Goal: Task Accomplishment & Management: Use online tool/utility

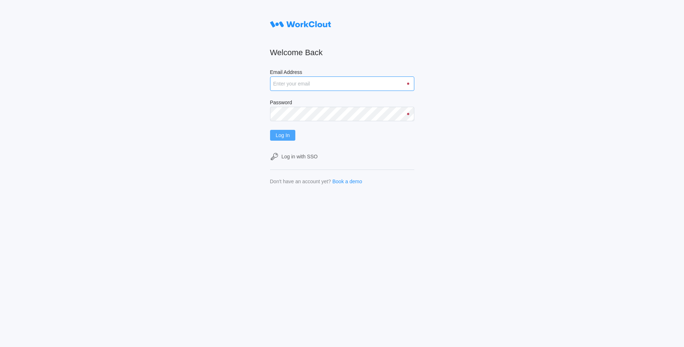
type input "[EMAIL_ADDRESS][DOMAIN_NAME]"
click at [277, 133] on button "Log In" at bounding box center [283, 135] width 26 height 11
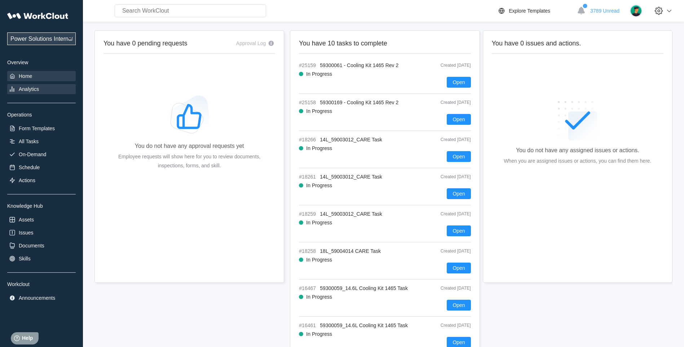
click at [37, 88] on div "Analytics" at bounding box center [29, 89] width 20 height 6
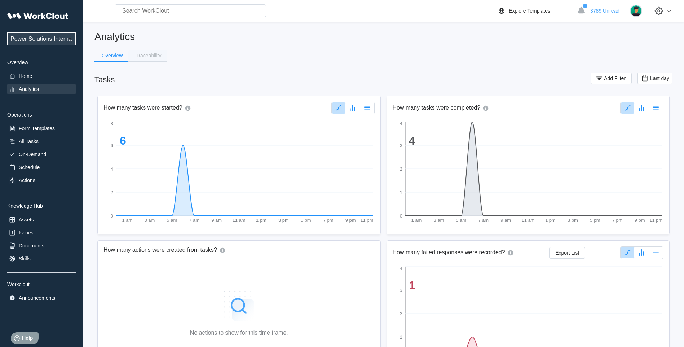
click at [150, 56] on div "Traceability" at bounding box center [149, 55] width 26 height 5
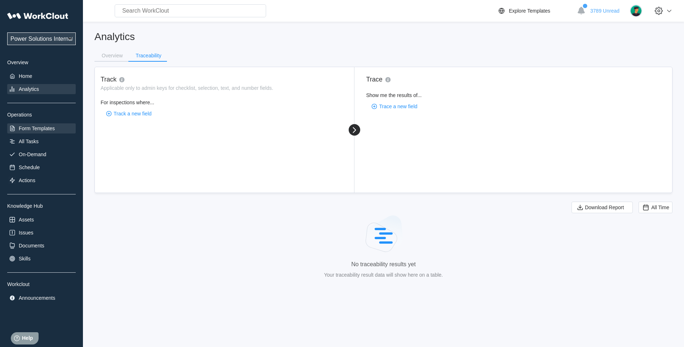
click at [47, 128] on div "Form Templates" at bounding box center [37, 128] width 36 height 6
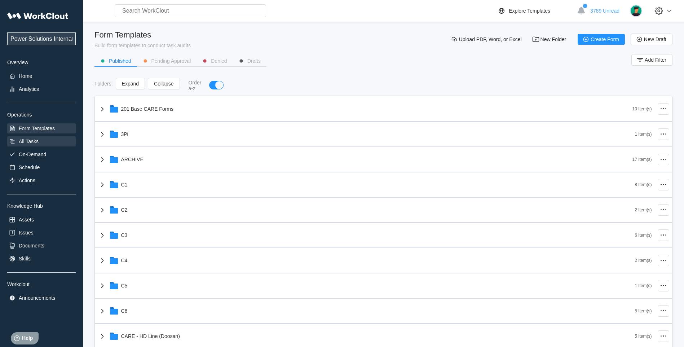
click at [39, 142] on div "All Tasks" at bounding box center [41, 141] width 69 height 10
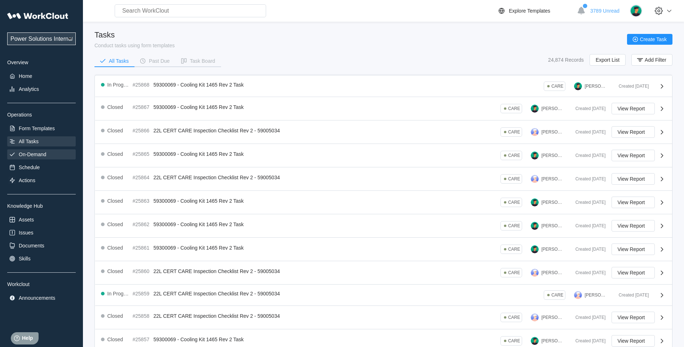
click at [32, 150] on div "On-Demand" at bounding box center [41, 154] width 69 height 10
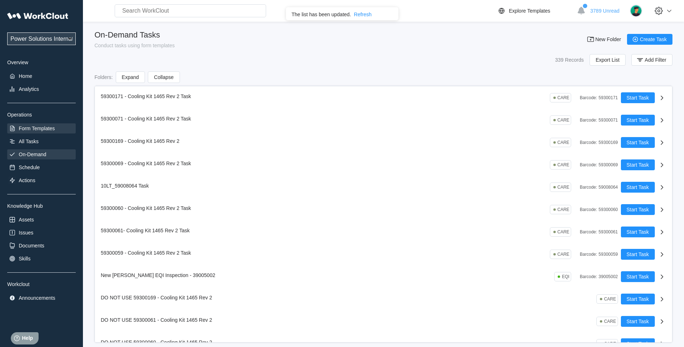
click at [27, 125] on div "Form Templates" at bounding box center [41, 128] width 69 height 10
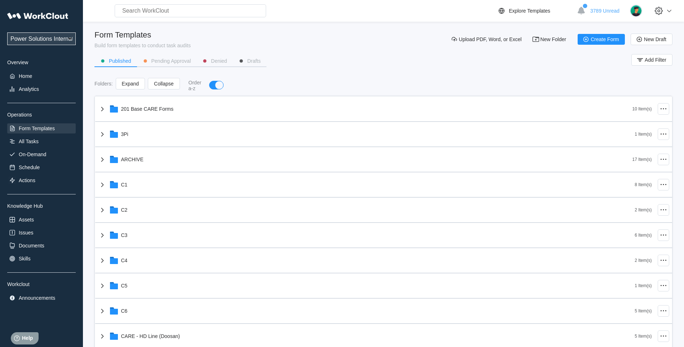
scroll to position [180, 0]
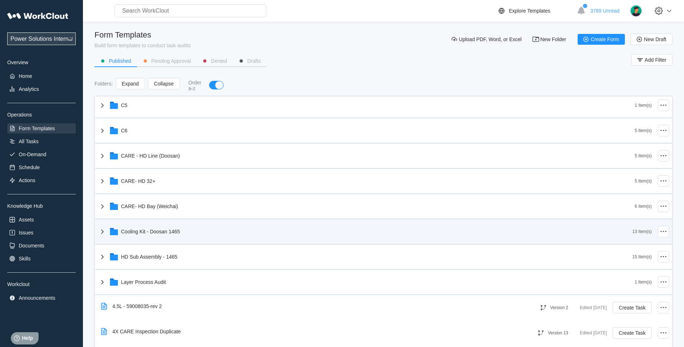
click at [102, 232] on icon at bounding box center [102, 231] width 9 height 9
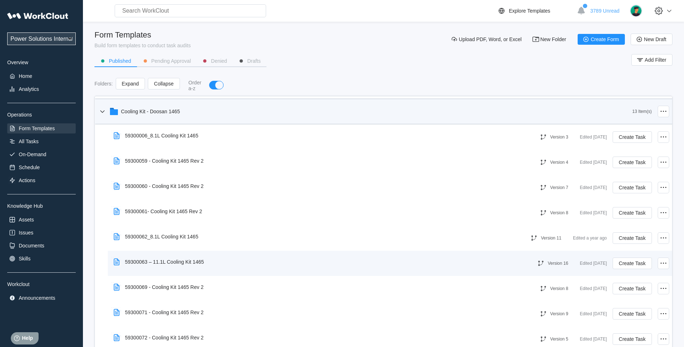
scroll to position [361, 0]
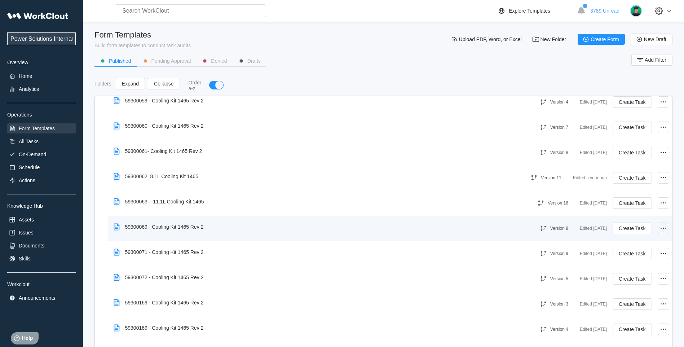
click at [662, 229] on div at bounding box center [664, 228] width 12 height 12
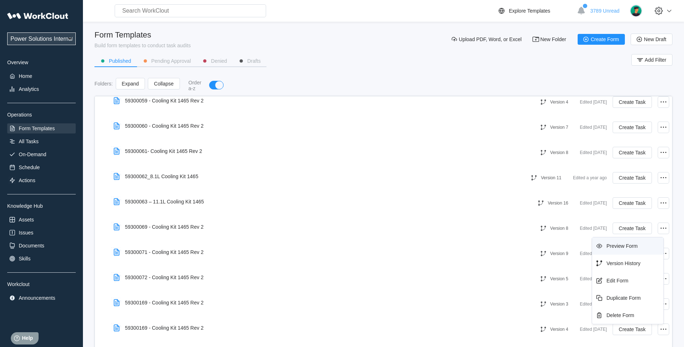
click at [618, 249] on div "Preview Form" at bounding box center [628, 246] width 66 height 12
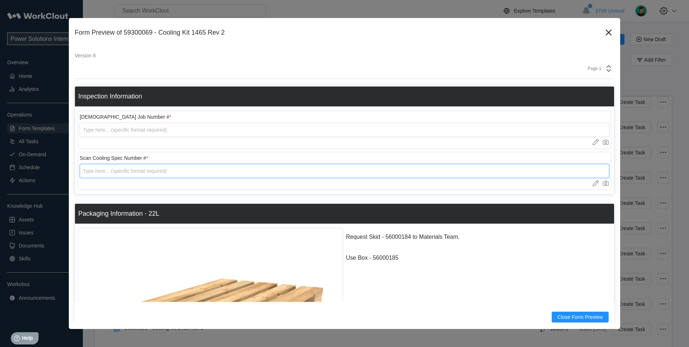
click at [109, 176] on input "text" at bounding box center [345, 171] width 530 height 14
type input "5930006"
click at [606, 34] on icon at bounding box center [609, 33] width 6 height 6
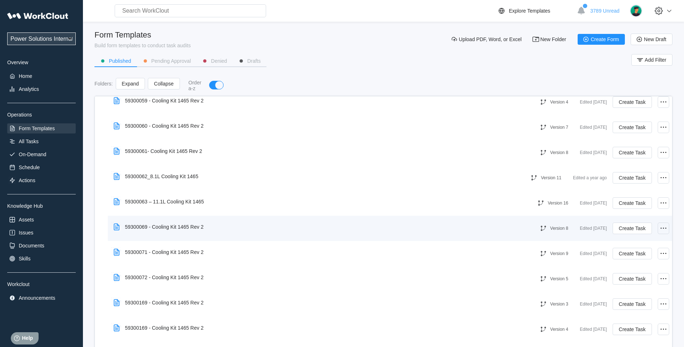
click at [661, 230] on icon at bounding box center [663, 228] width 9 height 9
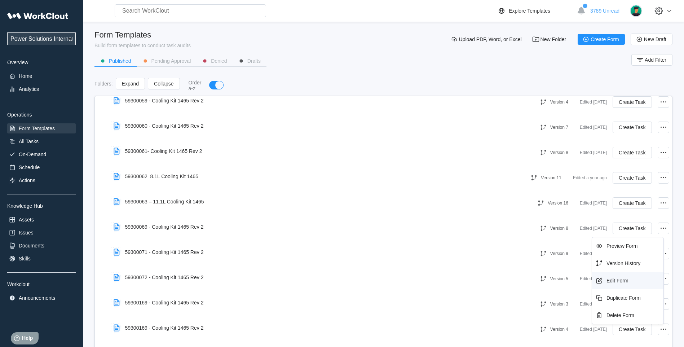
click at [616, 281] on div "Edit Form" at bounding box center [618, 281] width 22 height 6
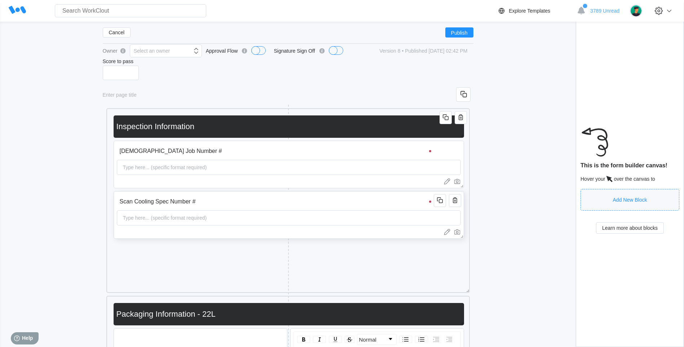
scroll to position [60, 0]
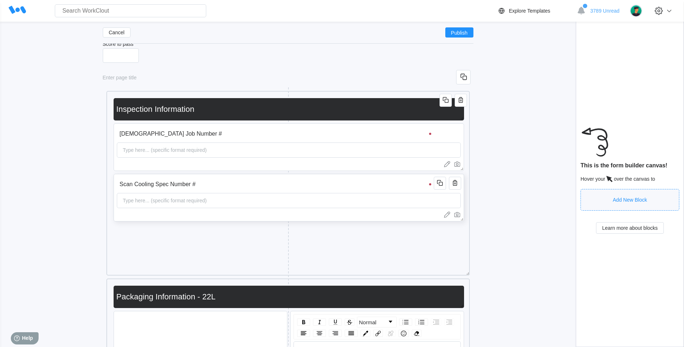
click at [131, 202] on div "Type here... (specific format required)" at bounding box center [165, 200] width 90 height 14
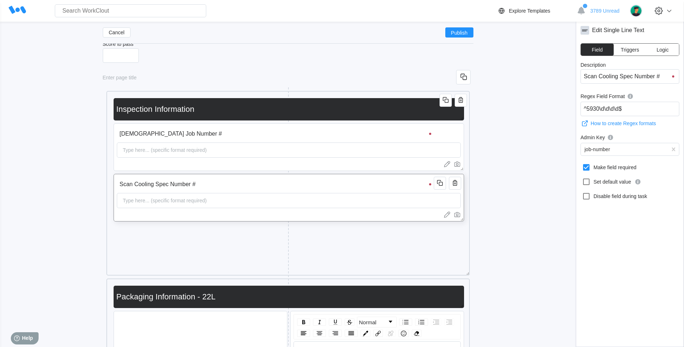
click at [131, 202] on div "Type here... (specific format required)" at bounding box center [165, 200] width 90 height 14
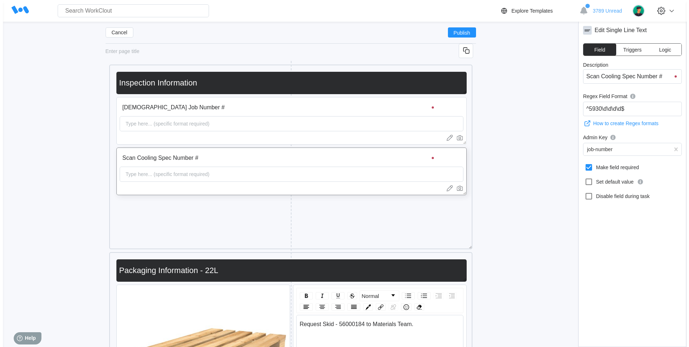
scroll to position [67, 0]
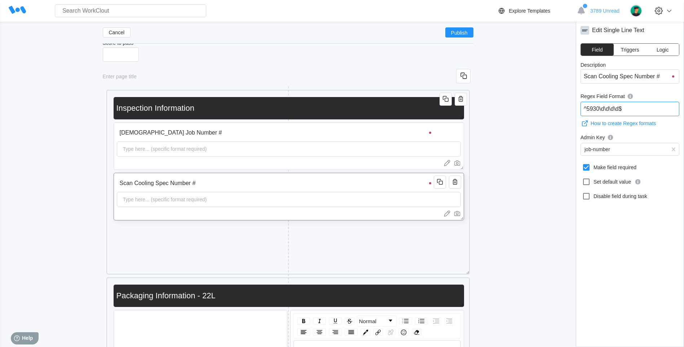
click at [604, 106] on input "^5930\d\d\d\d$" at bounding box center [630, 109] width 99 height 14
type input "^59300069$"
click at [468, 33] on button "Publish" at bounding box center [459, 32] width 28 height 10
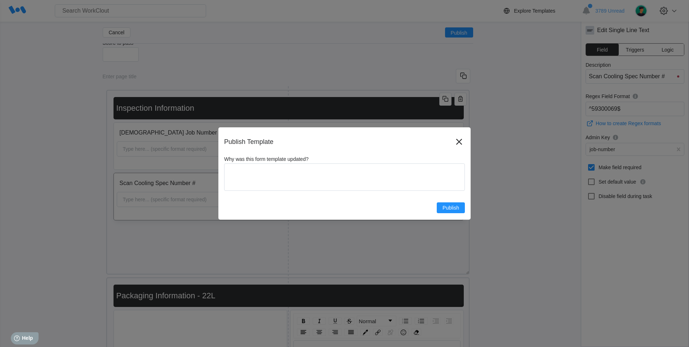
click at [449, 206] on span "Publish" at bounding box center [451, 207] width 17 height 5
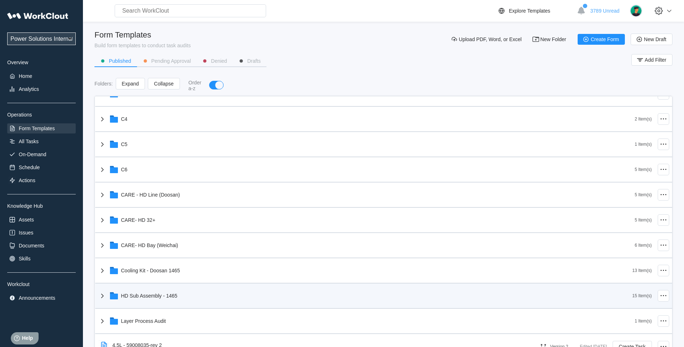
scroll to position [166, 0]
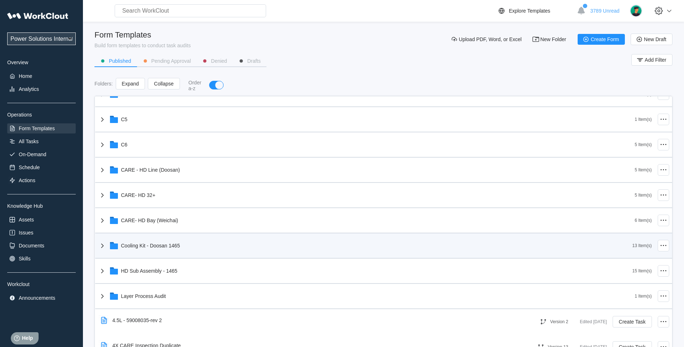
click at [100, 247] on icon at bounding box center [102, 245] width 9 height 9
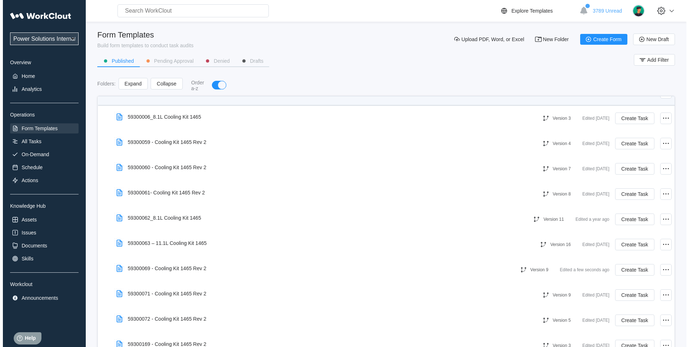
scroll to position [347, 0]
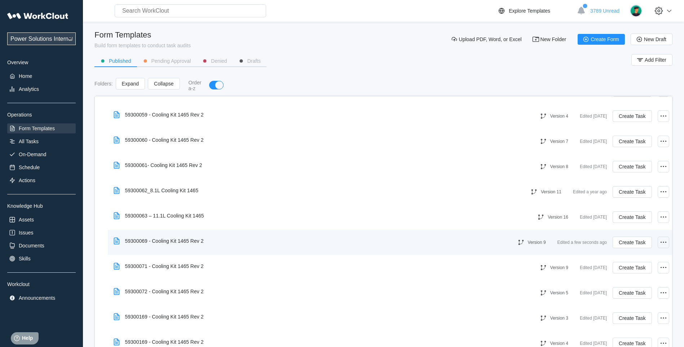
click at [659, 245] on icon at bounding box center [663, 242] width 9 height 9
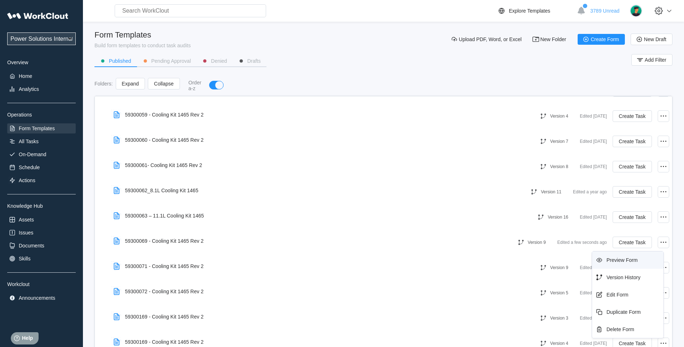
click at [626, 262] on div "Preview Form" at bounding box center [622, 260] width 31 height 6
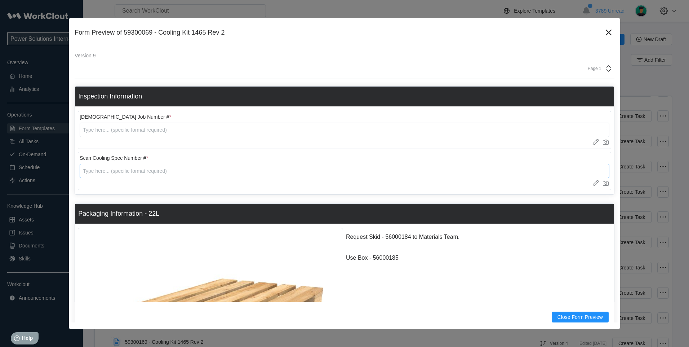
click at [142, 173] on input "text" at bounding box center [345, 171] width 530 height 14
click at [147, 172] on input "59300069" at bounding box center [345, 171] width 530 height 14
type input "5"
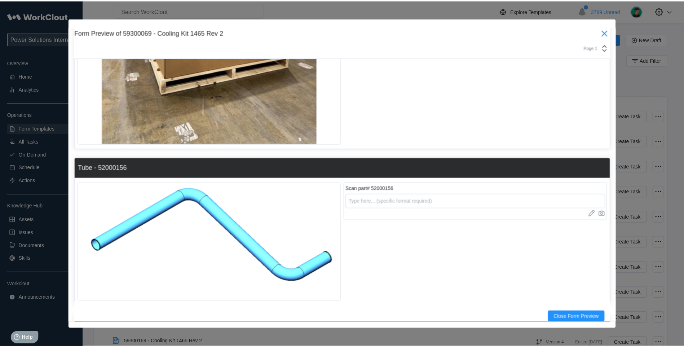
scroll to position [548, 0]
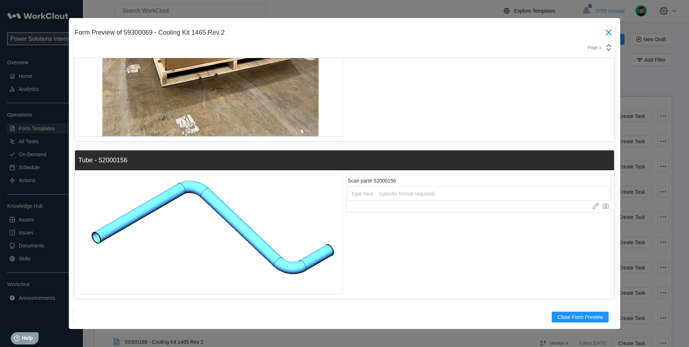
click at [604, 34] on icon at bounding box center [609, 33] width 12 height 12
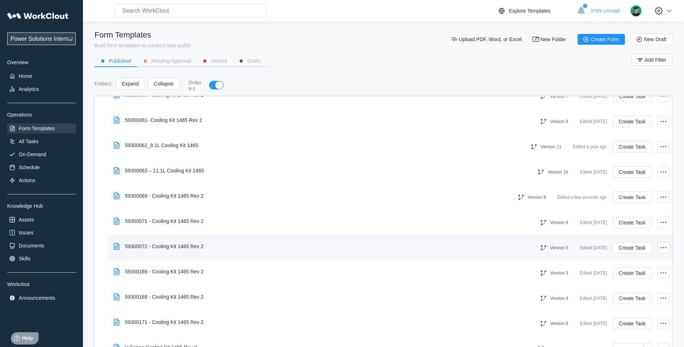
scroll to position [407, 0]
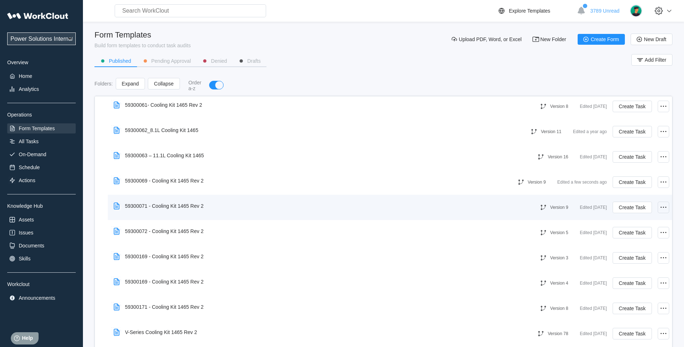
click at [661, 204] on icon at bounding box center [663, 207] width 9 height 9
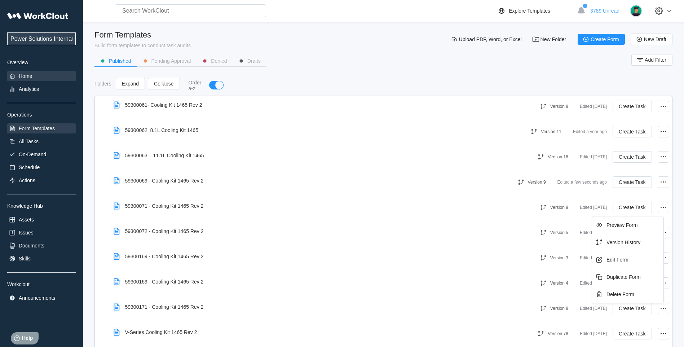
click at [31, 79] on div "Home" at bounding box center [25, 76] width 13 height 6
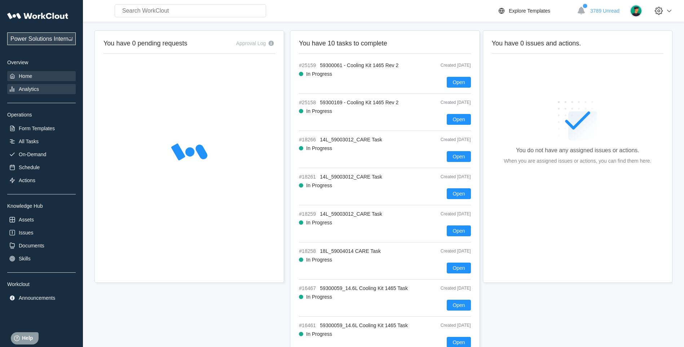
click at [28, 84] on div "Power Solutions International Power Solutions International 201 Overview Home A…" at bounding box center [41, 156] width 69 height 294
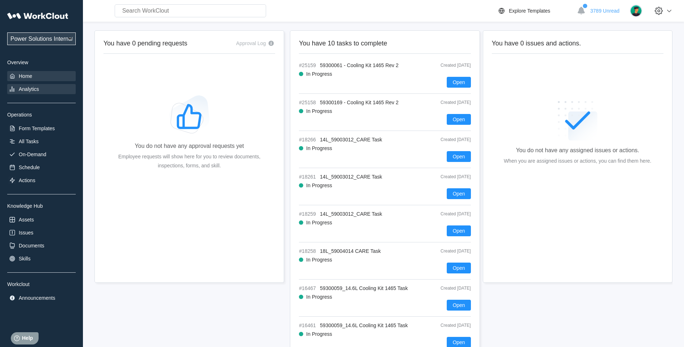
click at [28, 92] on div "Analytics" at bounding box center [29, 89] width 20 height 6
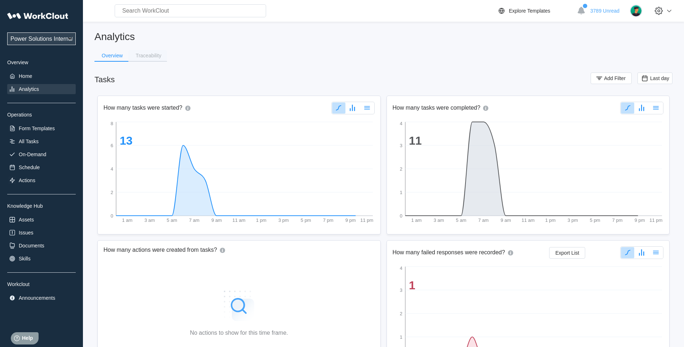
click at [156, 58] on div "Traceability" at bounding box center [149, 55] width 26 height 5
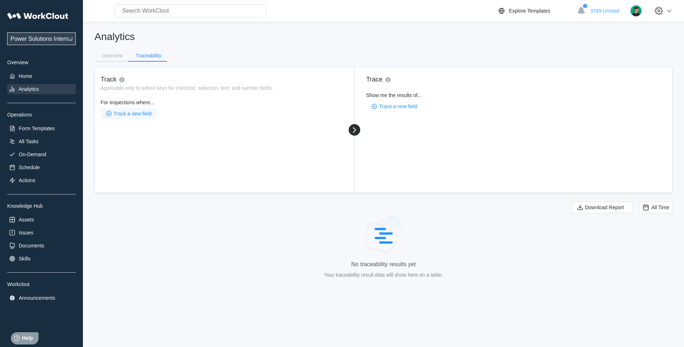
click at [127, 115] on span "Track a new field" at bounding box center [133, 113] width 38 height 5
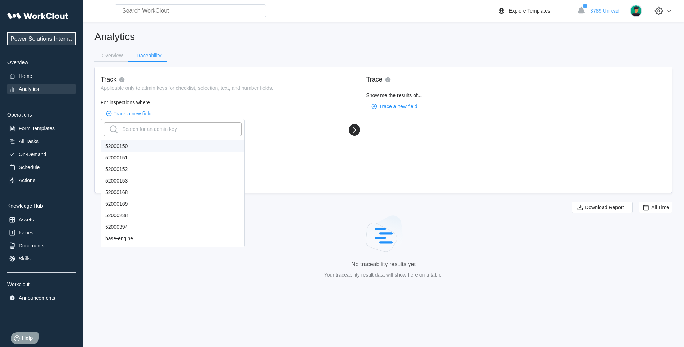
click at [130, 128] on div "Search for an admin key" at bounding box center [142, 129] width 69 height 12
type input "se"
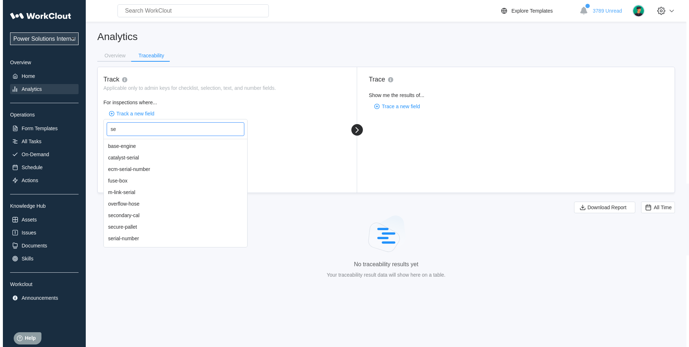
scroll to position [45, 0]
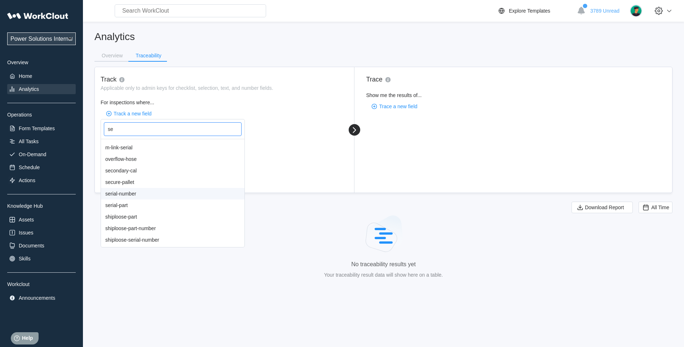
click at [141, 194] on div "serial-number" at bounding box center [173, 194] width 144 height 12
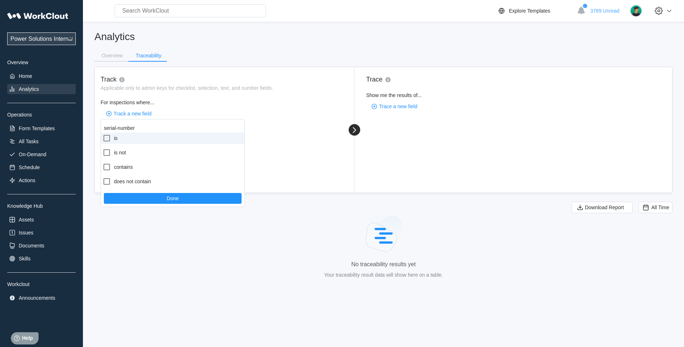
click at [106, 138] on icon at bounding box center [106, 138] width 9 height 9
click at [103, 134] on input "is" at bounding box center [102, 134] width 0 height 0
checkbox input "true"
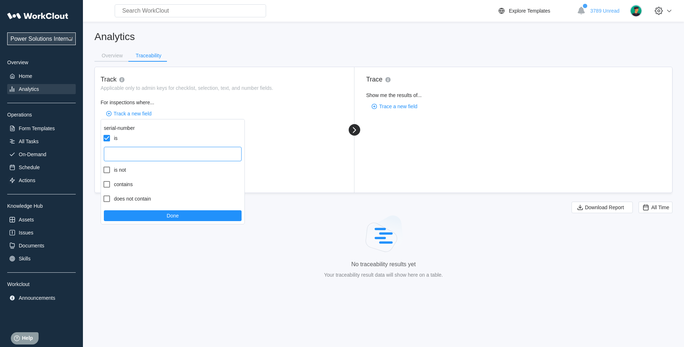
click at [135, 158] on input "text" at bounding box center [173, 154] width 138 height 14
type input "250324064923"
click at [148, 216] on button "Done" at bounding box center [173, 215] width 138 height 11
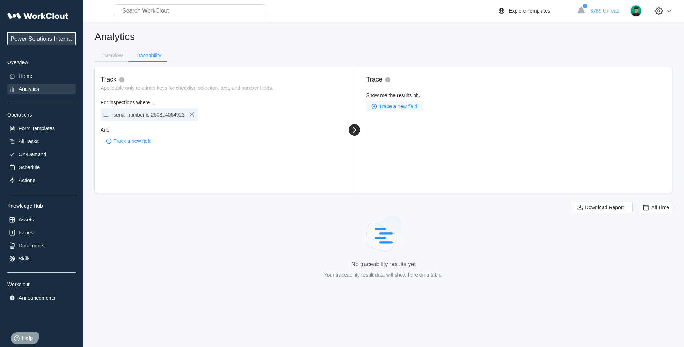
click at [394, 105] on span "Trace a new field" at bounding box center [398, 106] width 38 height 5
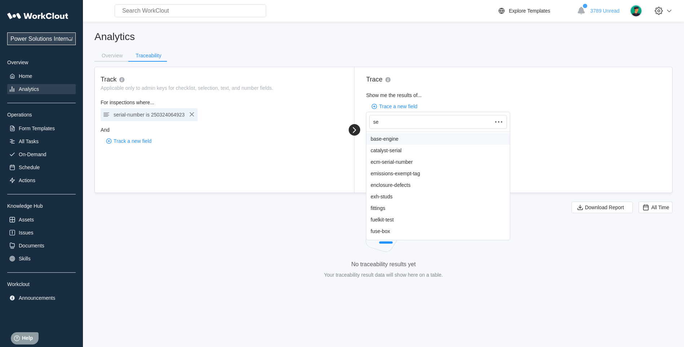
type input "ser"
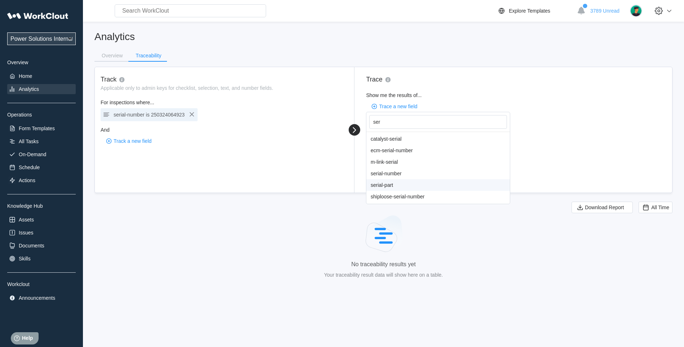
drag, startPoint x: 387, startPoint y: 180, endPoint x: 388, endPoint y: 175, distance: 4.9
click at [387, 178] on div "catalyst-serial ecm-serial-number m-link-serial serial-number serial-part shipl…" at bounding box center [438, 168] width 144 height 72
click at [389, 173] on div "serial-number" at bounding box center [438, 174] width 144 height 12
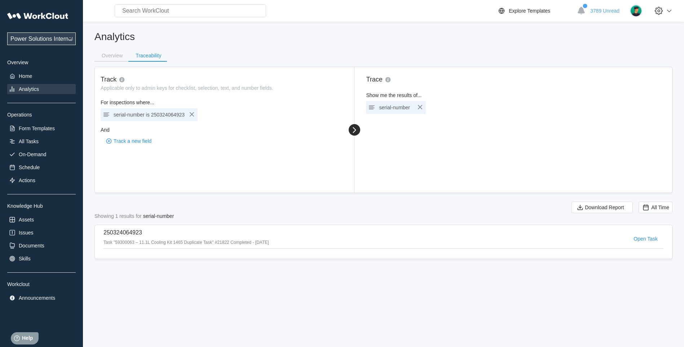
click at [124, 236] on div "250324064923 Task "59300063 – 11.1L Cooling Kit 1465 Duplicate Task" #21822 Com…" at bounding box center [186, 238] width 166 height 19
click at [124, 234] on p "250324064923" at bounding box center [186, 232] width 166 height 6
click at [651, 240] on span "Open Task" at bounding box center [646, 238] width 24 height 5
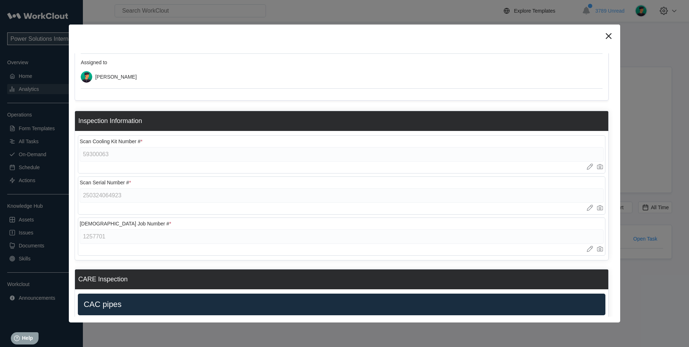
scroll to position [0, 0]
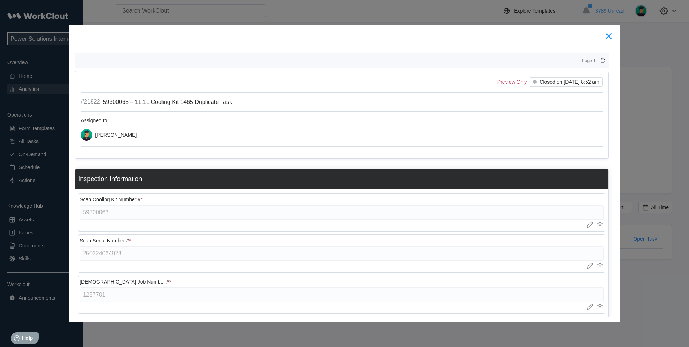
click at [611, 34] on icon at bounding box center [609, 36] width 12 height 12
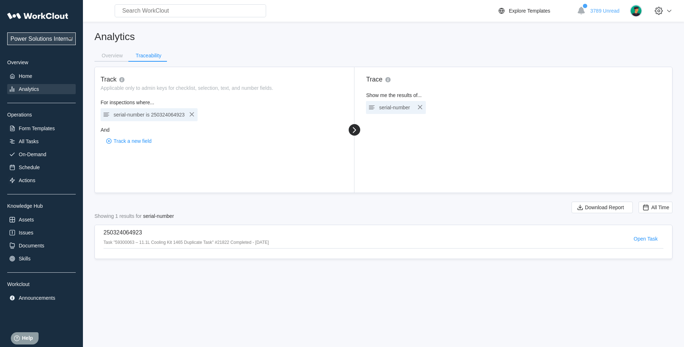
click at [175, 114] on span "250324064923" at bounding box center [168, 115] width 34 height 6
click at [192, 116] on icon "button" at bounding box center [192, 114] width 9 height 9
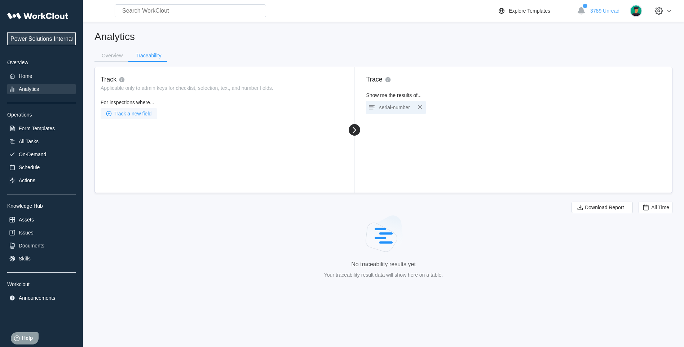
click at [123, 113] on span "Track a new field" at bounding box center [133, 113] width 38 height 5
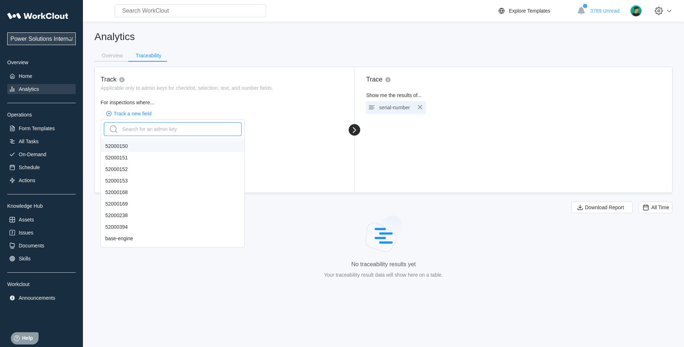
click at [151, 130] on div "Search for an admin key" at bounding box center [142, 129] width 69 height 12
click at [144, 131] on div "Search for an admin key" at bounding box center [142, 129] width 69 height 12
type input "seri"
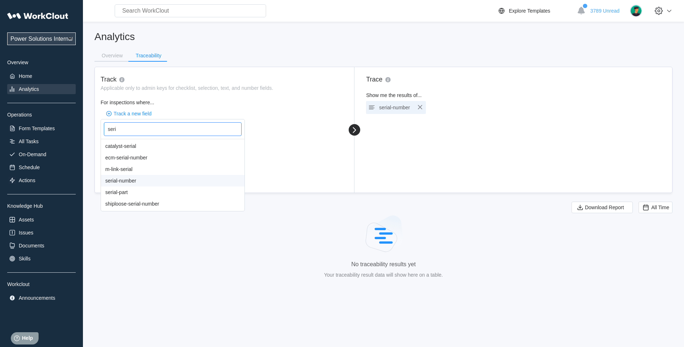
click at [138, 182] on div "serial-number" at bounding box center [173, 181] width 144 height 12
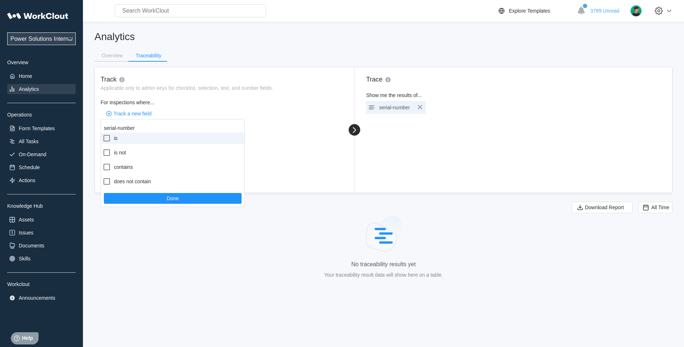
click at [104, 140] on icon at bounding box center [106, 138] width 6 height 6
click at [103, 134] on input "is" at bounding box center [102, 134] width 0 height 0
checkbox input "true"
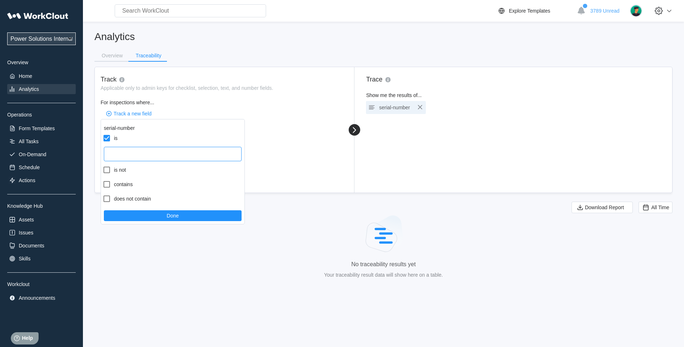
click at [131, 153] on input "text" at bounding box center [173, 154] width 138 height 14
paste input "250320130124"
type input "250320130124"
click at [201, 213] on button "Done" at bounding box center [173, 215] width 138 height 11
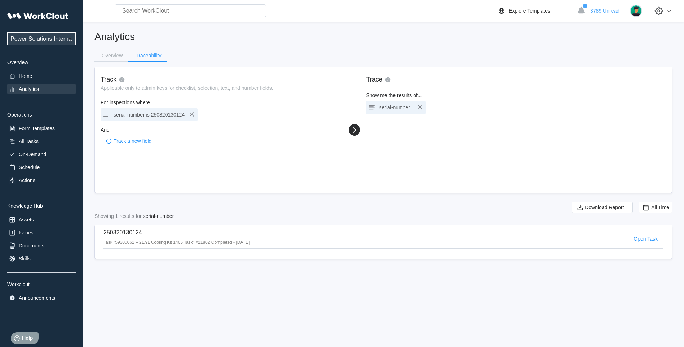
click at [163, 238] on div "250320130124 Task "59300061 – 21.9L Cooling Kit 1465 Task" #21802 Completed - 0…" at bounding box center [176, 238] width 146 height 19
click at [127, 233] on p "250320130124" at bounding box center [176, 232] width 146 height 6
click at [650, 238] on span "Open Task" at bounding box center [646, 238] width 24 height 5
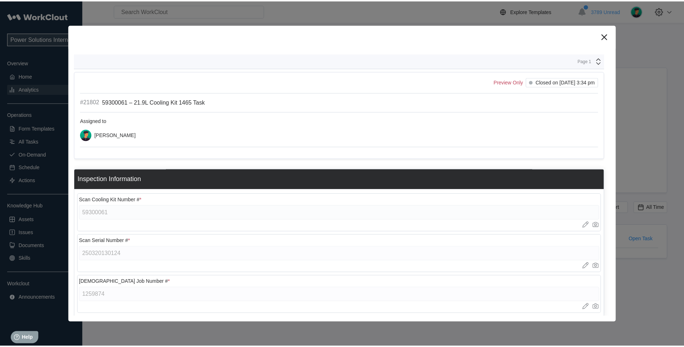
scroll to position [60, 0]
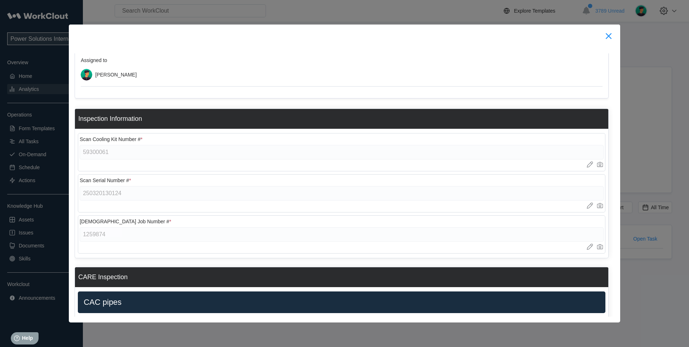
click at [610, 35] on icon at bounding box center [609, 36] width 6 height 6
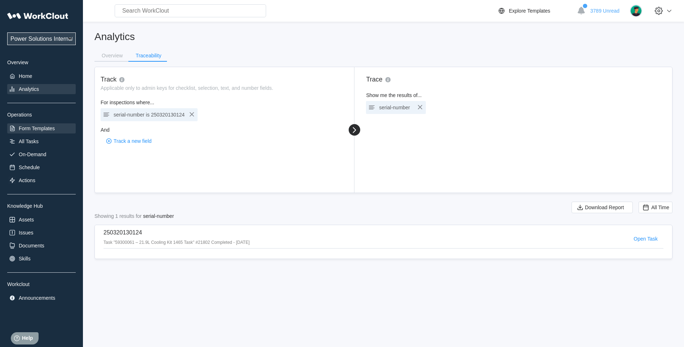
click at [19, 128] on div "Form Templates" at bounding box center [37, 128] width 36 height 6
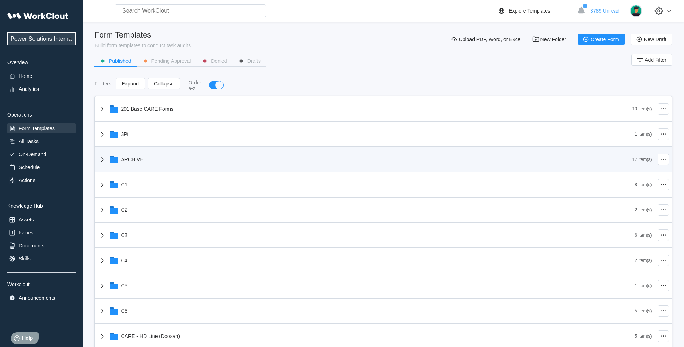
click at [106, 159] on icon at bounding box center [102, 159] width 9 height 9
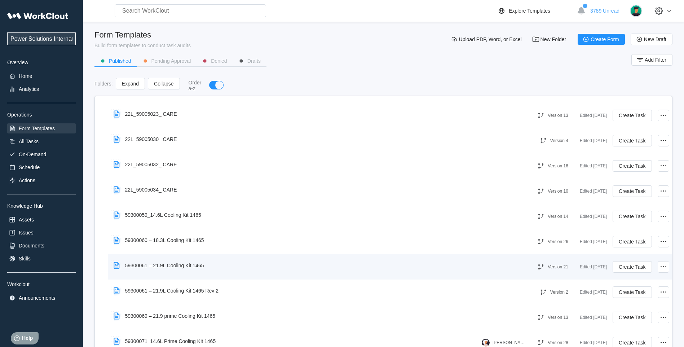
scroll to position [180, 0]
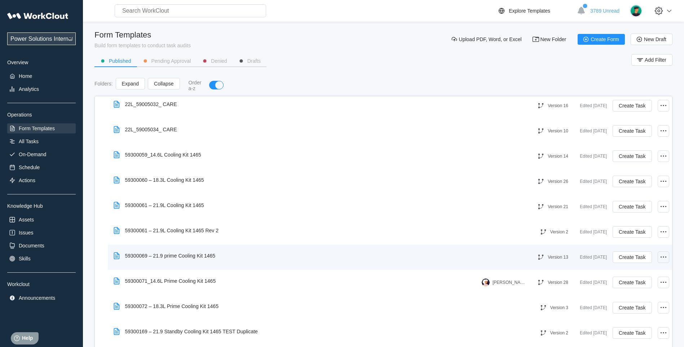
click at [660, 261] on icon at bounding box center [663, 257] width 9 height 9
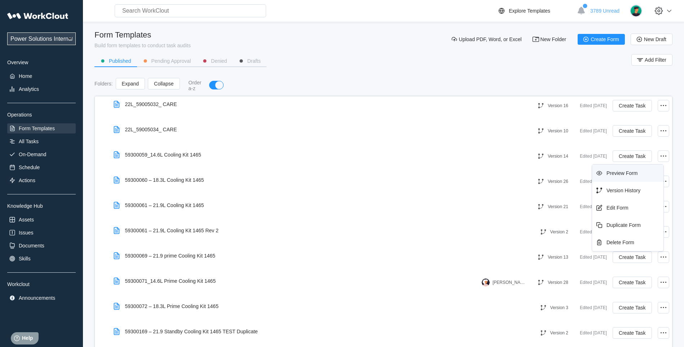
click at [610, 172] on div "Preview Form" at bounding box center [622, 173] width 31 height 6
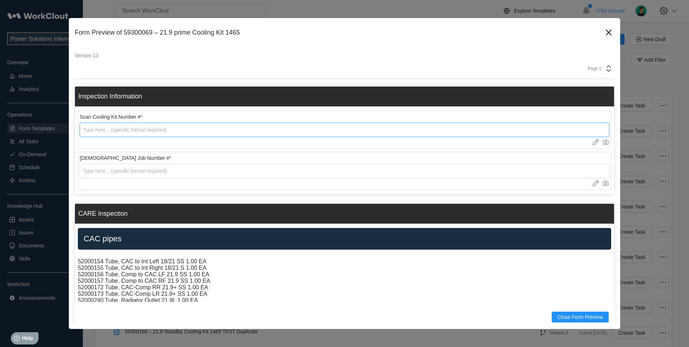
click at [96, 131] on input "text" at bounding box center [345, 130] width 530 height 14
type input "59300069"
click at [606, 32] on icon at bounding box center [609, 33] width 6 height 6
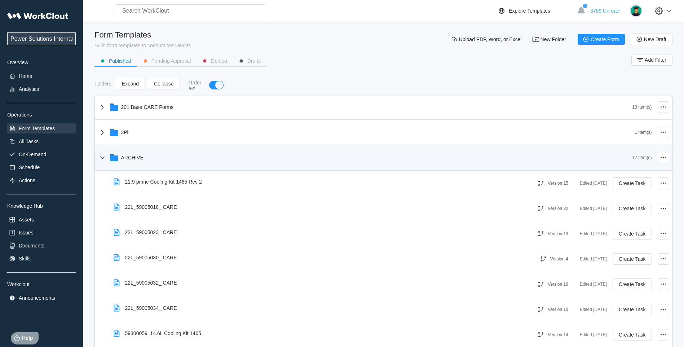
scroll to position [0, 0]
click at [102, 158] on icon at bounding box center [102, 159] width 9 height 9
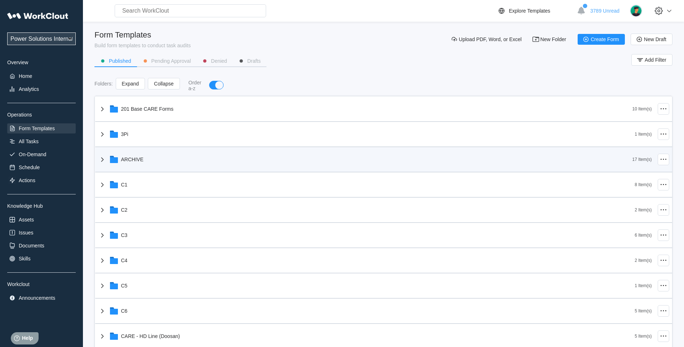
click at [100, 158] on icon at bounding box center [102, 159] width 9 height 9
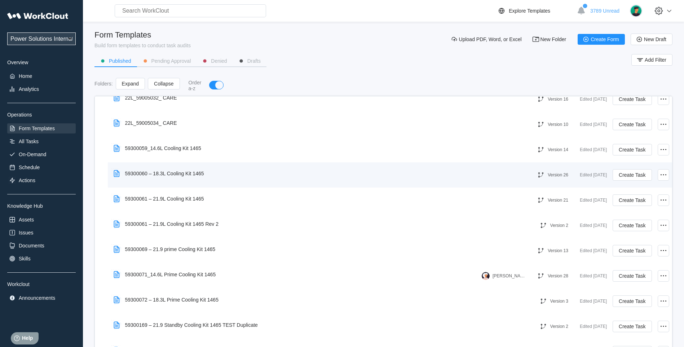
scroll to position [241, 0]
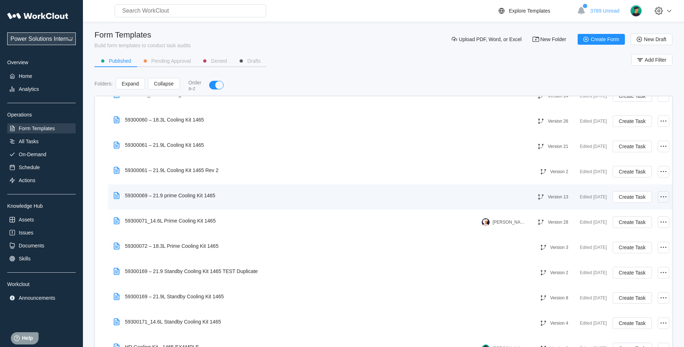
click at [665, 197] on circle at bounding box center [665, 196] width 1 height 1
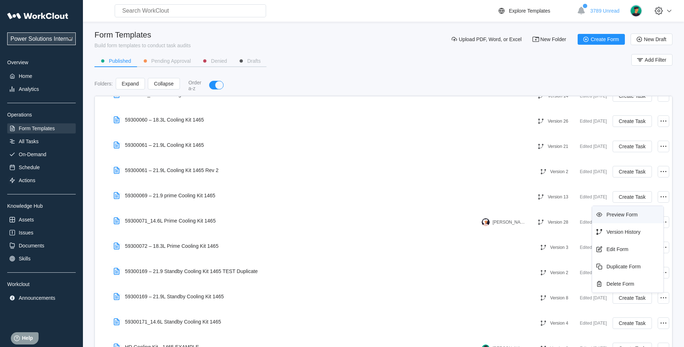
click at [626, 216] on div "Preview Form" at bounding box center [622, 215] width 31 height 6
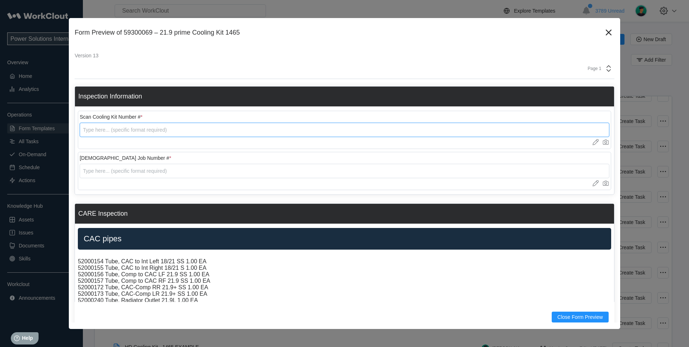
click at [92, 131] on input "text" at bounding box center [345, 130] width 530 height 14
type input "59300069"
click at [603, 36] on icon at bounding box center [609, 33] width 12 height 12
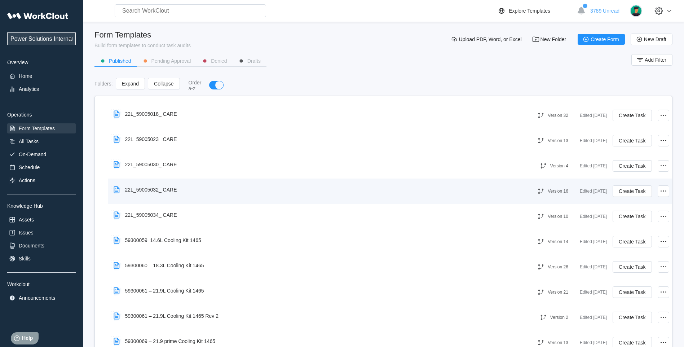
scroll to position [0, 0]
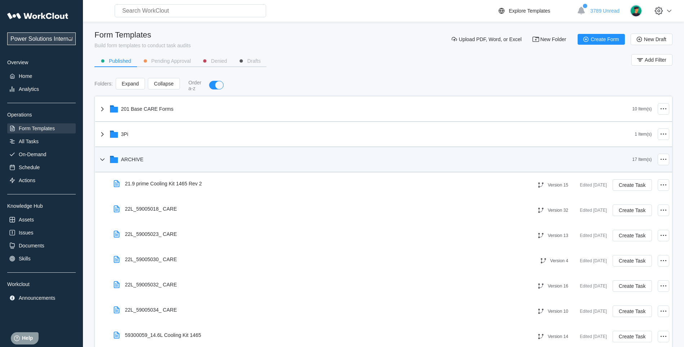
click at [102, 160] on icon at bounding box center [102, 159] width 4 height 3
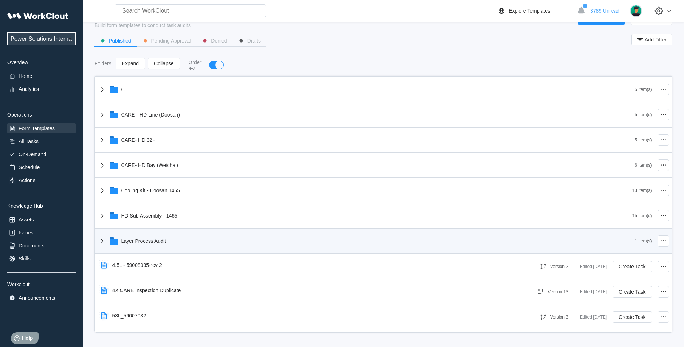
scroll to position [180, 0]
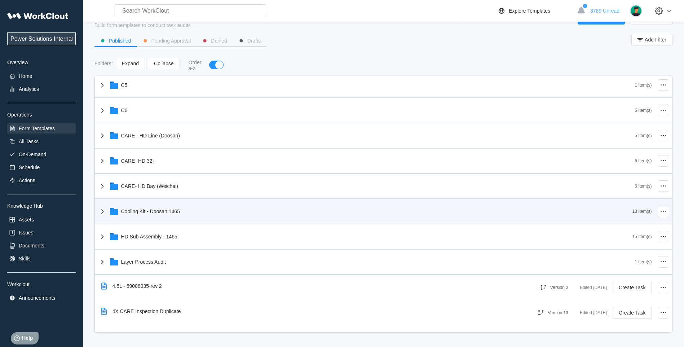
click at [101, 212] on icon at bounding box center [102, 211] width 9 height 9
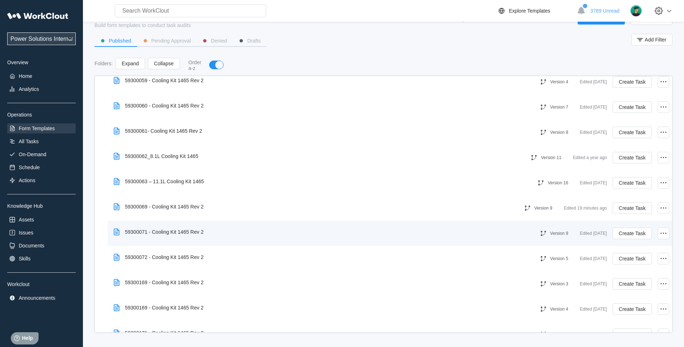
scroll to position [481, 0]
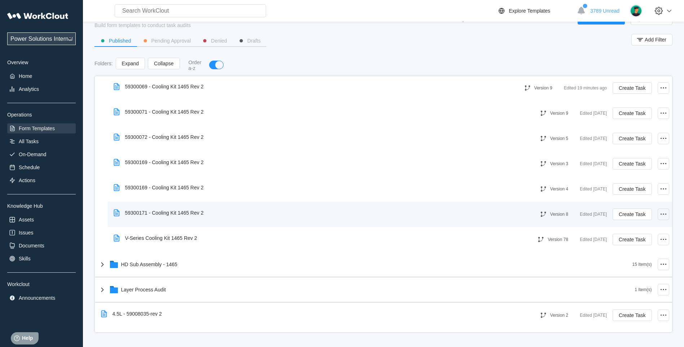
click at [660, 216] on icon at bounding box center [663, 214] width 9 height 9
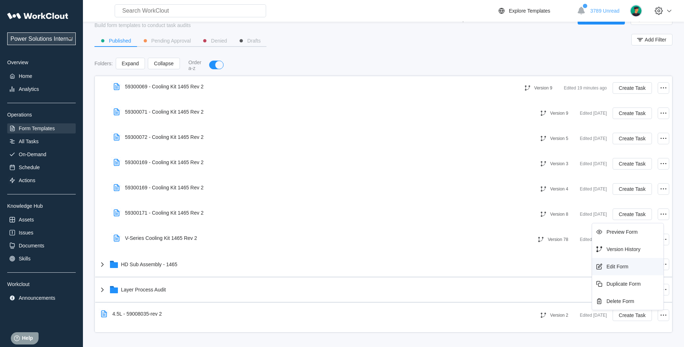
click at [621, 263] on div "Edit Form" at bounding box center [628, 267] width 66 height 12
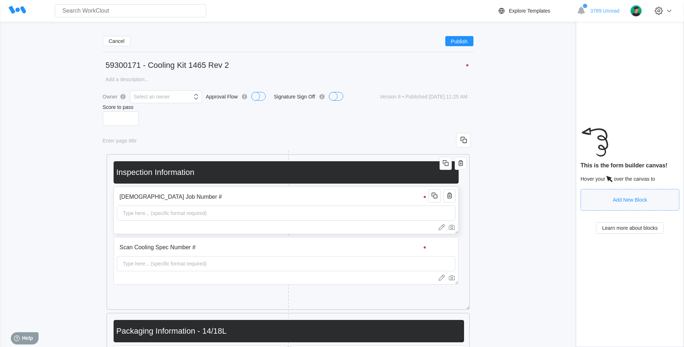
click at [159, 218] on div "Type here... (specific format required)" at bounding box center [165, 213] width 90 height 14
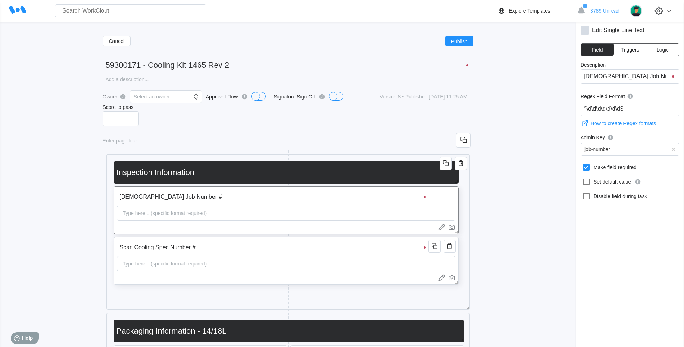
click at [140, 268] on div "Type here... (specific format required)" at bounding box center [165, 263] width 90 height 14
drag, startPoint x: 618, startPoint y: 108, endPoint x: 598, endPoint y: 113, distance: 20.1
click at [598, 113] on input "^5930\d\d\d\d$" at bounding box center [630, 109] width 99 height 14
type input "^59300171$"
click at [465, 39] on span "Publish" at bounding box center [459, 41] width 17 height 4
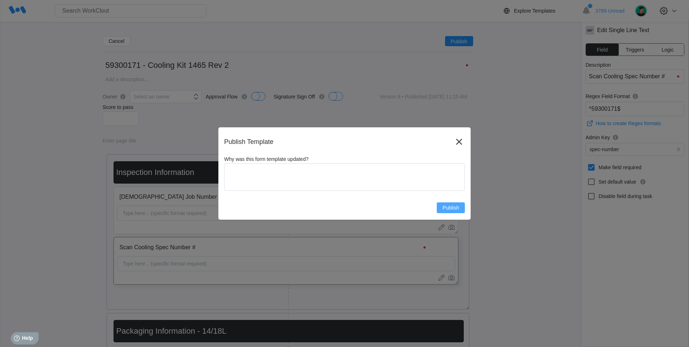
click at [441, 207] on button "Publish" at bounding box center [451, 207] width 28 height 11
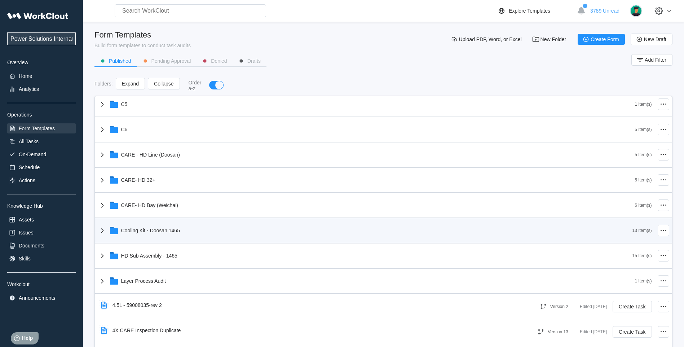
scroll to position [166, 0]
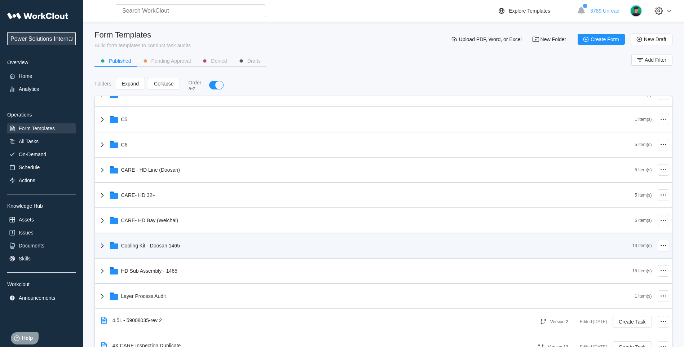
click at [106, 246] on icon at bounding box center [102, 245] width 9 height 9
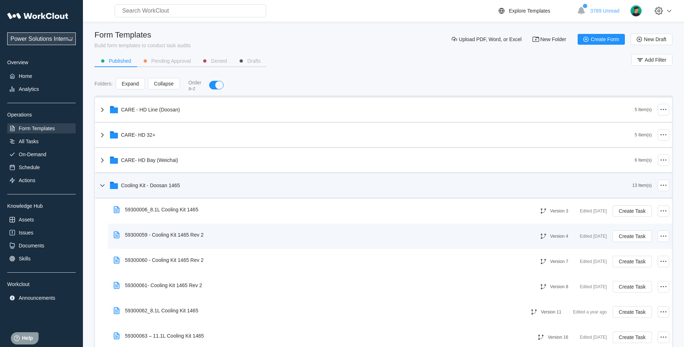
scroll to position [286, 0]
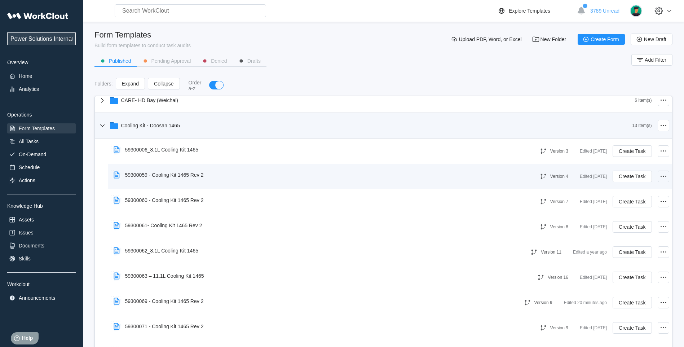
click at [660, 175] on icon at bounding box center [663, 176] width 9 height 9
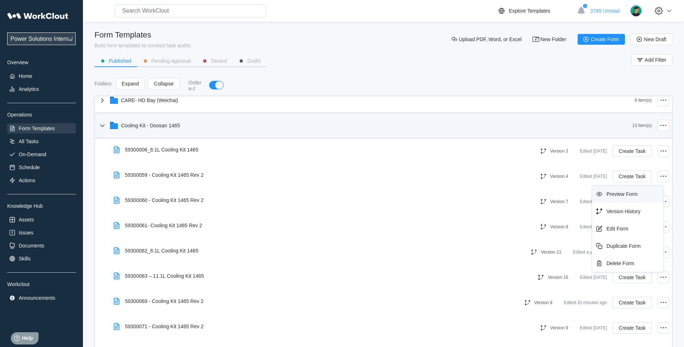
click at [638, 191] on div "Preview Form" at bounding box center [622, 194] width 31 height 6
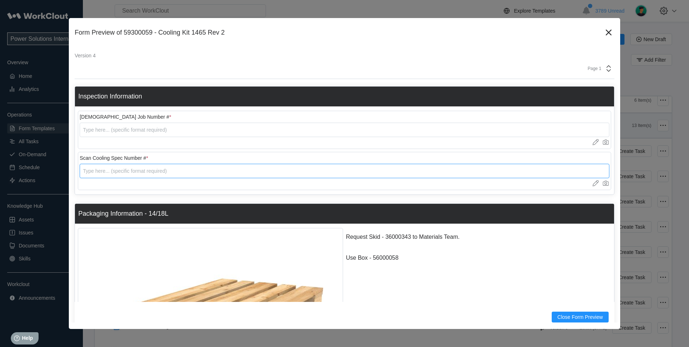
click at [120, 173] on input "text" at bounding box center [345, 171] width 530 height 14
type input "59300069"
click at [603, 30] on icon at bounding box center [609, 33] width 12 height 12
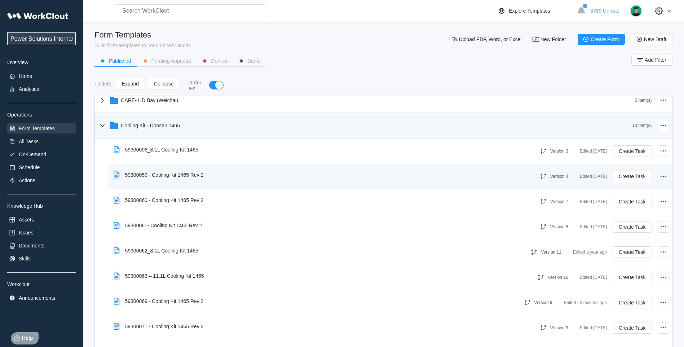
click at [659, 179] on icon at bounding box center [663, 176] width 9 height 9
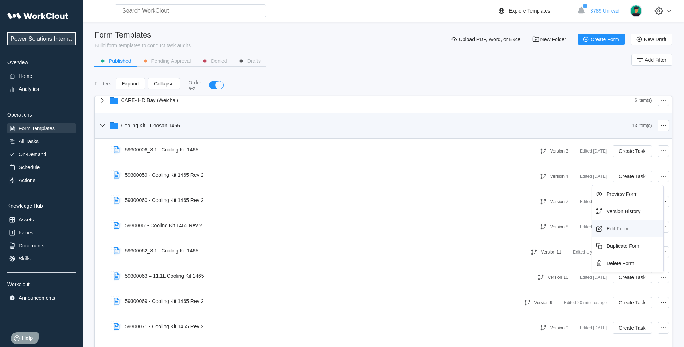
click at [630, 228] on div "Edit Form" at bounding box center [628, 229] width 66 height 12
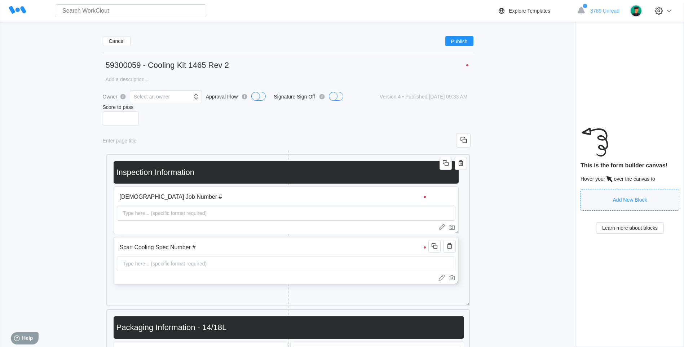
click at [180, 265] on div "Type here... (specific format required)" at bounding box center [165, 263] width 90 height 14
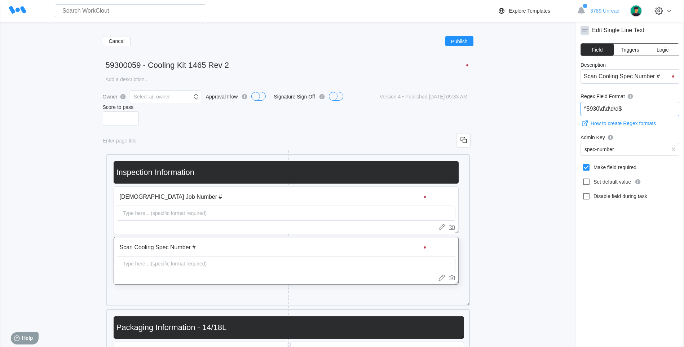
click at [618, 109] on input "^5930\d\d\d\d$" at bounding box center [630, 109] width 99 height 14
type input "^59300059$"
click at [467, 44] on button "Publish" at bounding box center [459, 41] width 28 height 10
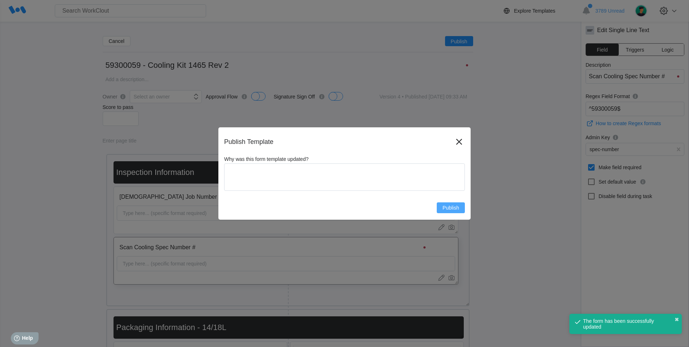
click at [464, 205] on button "Publish" at bounding box center [451, 207] width 28 height 11
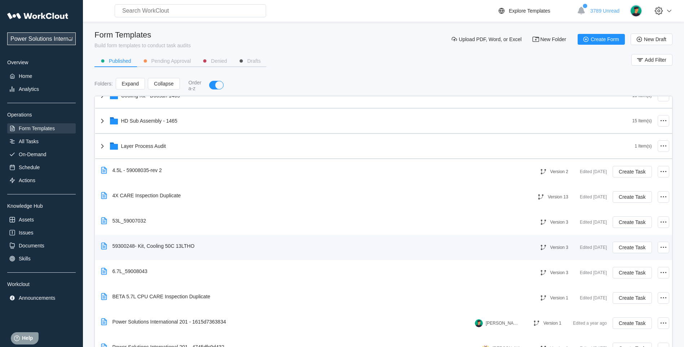
scroll to position [361, 0]
